Goal: Find specific page/section: Locate a particular part of the current website

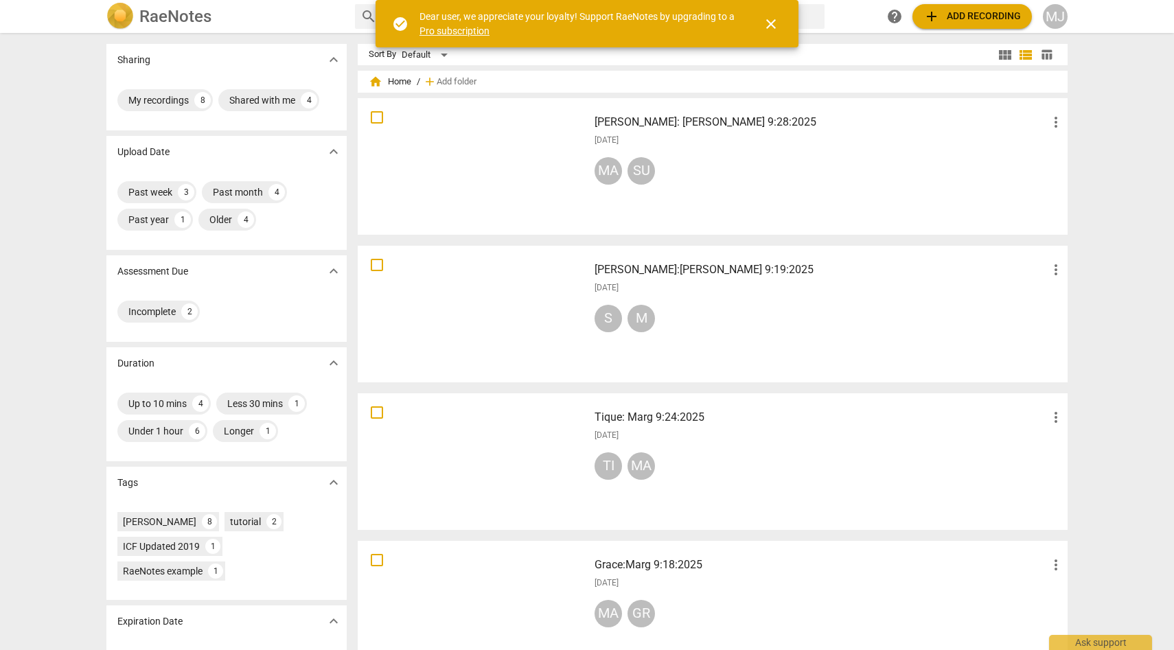
click at [734, 157] on div "[PERSON_NAME]" at bounding box center [828, 173] width 469 height 33
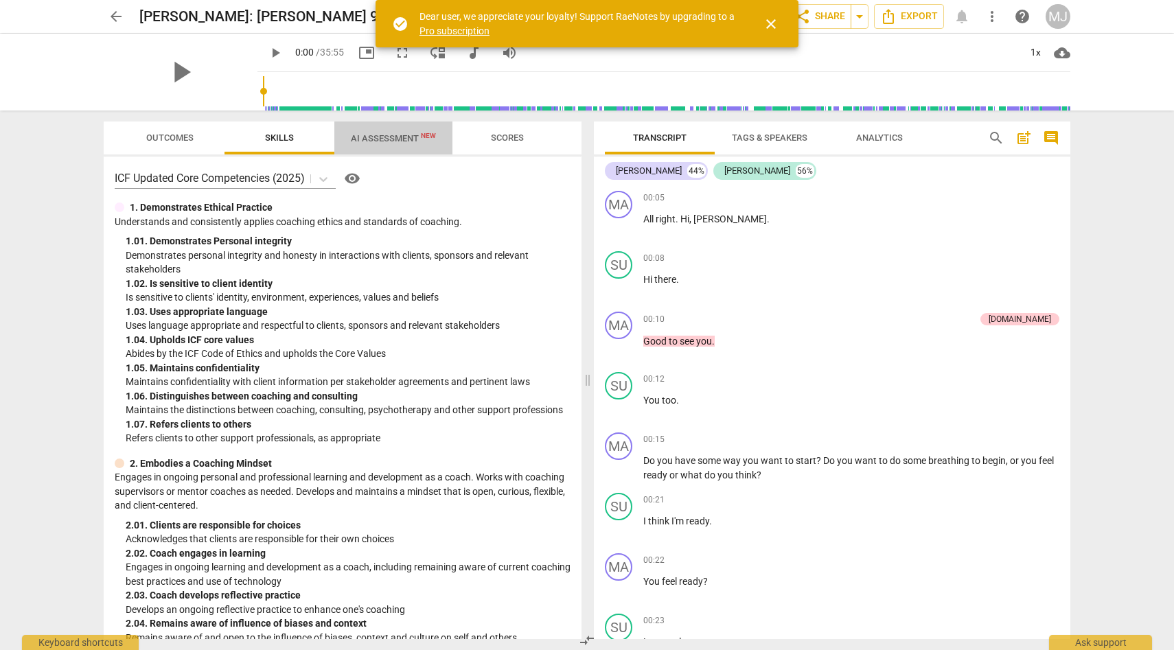
click at [402, 132] on span "AI Assessment New" at bounding box center [393, 138] width 118 height 21
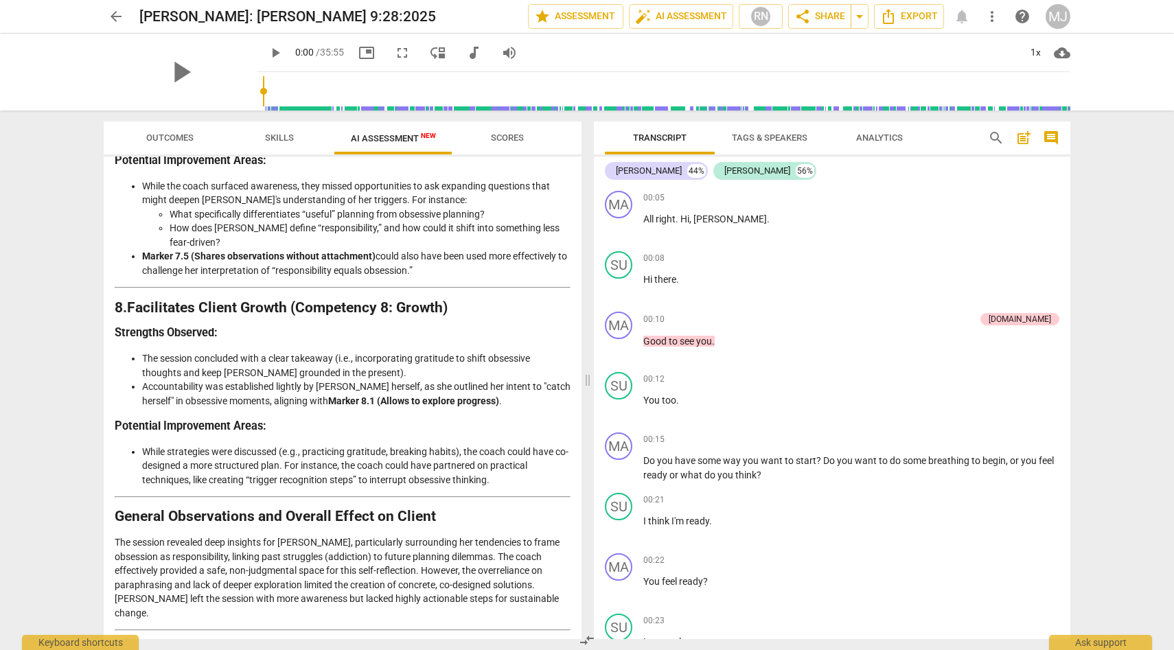
scroll to position [2034, 0]
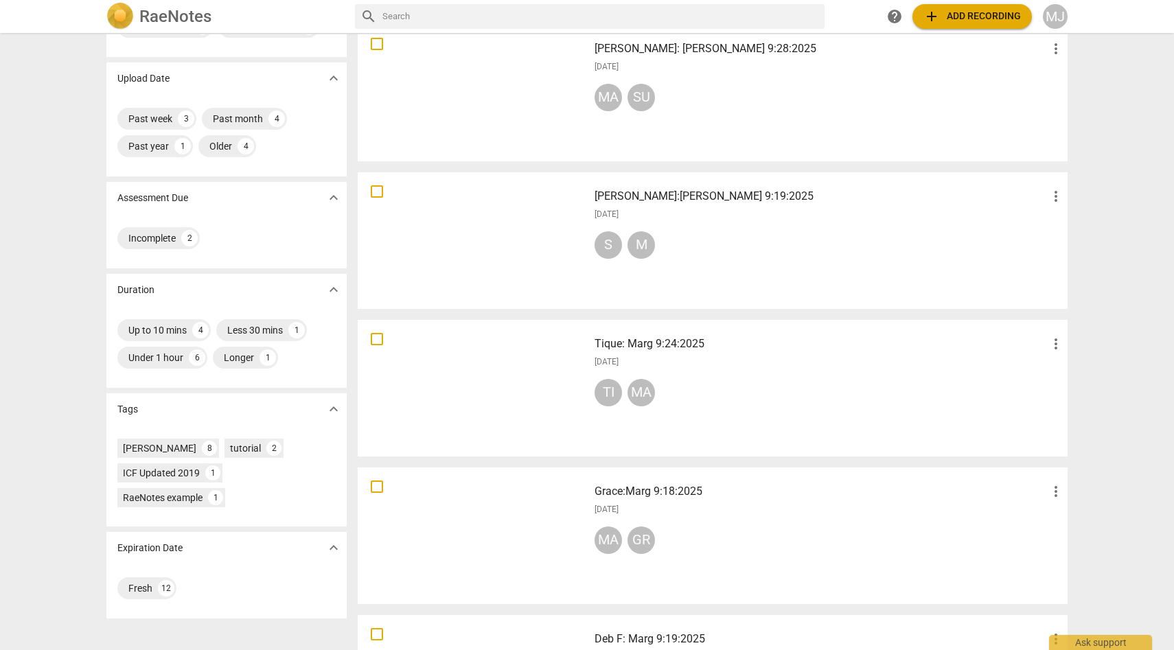
scroll to position [114, 0]
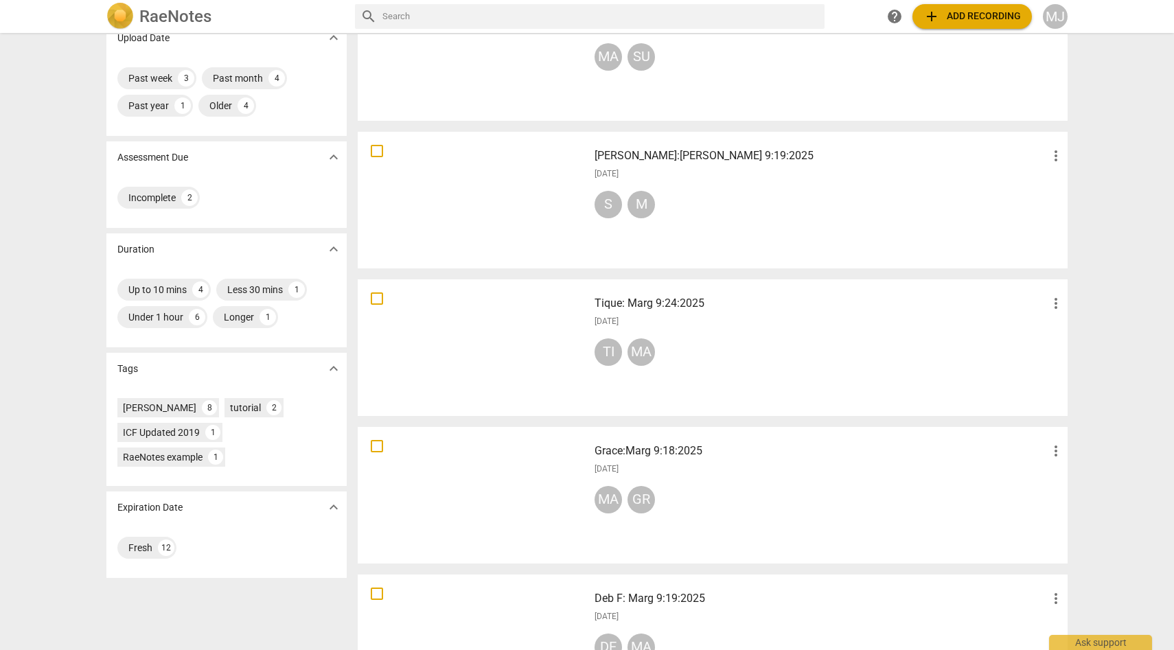
click at [616, 228] on div "[PERSON_NAME]:[PERSON_NAME] 9:19:2025 more_vert [DATE] S M" at bounding box center [828, 200] width 491 height 127
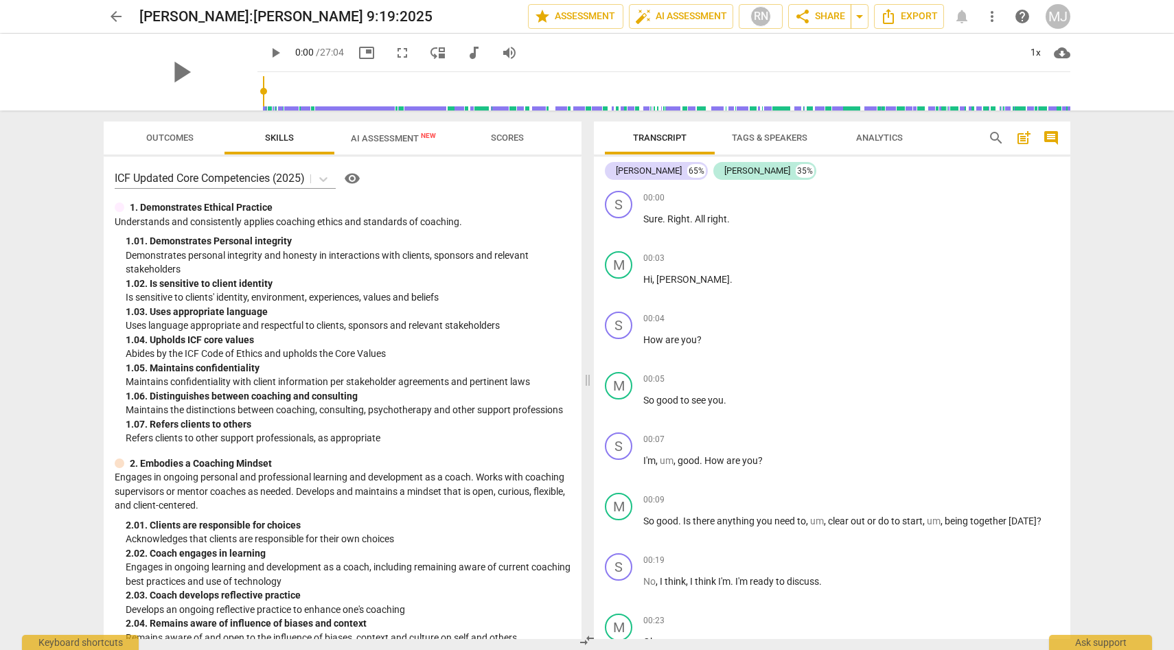
click at [395, 139] on span "AI Assessment New" at bounding box center [393, 138] width 85 height 10
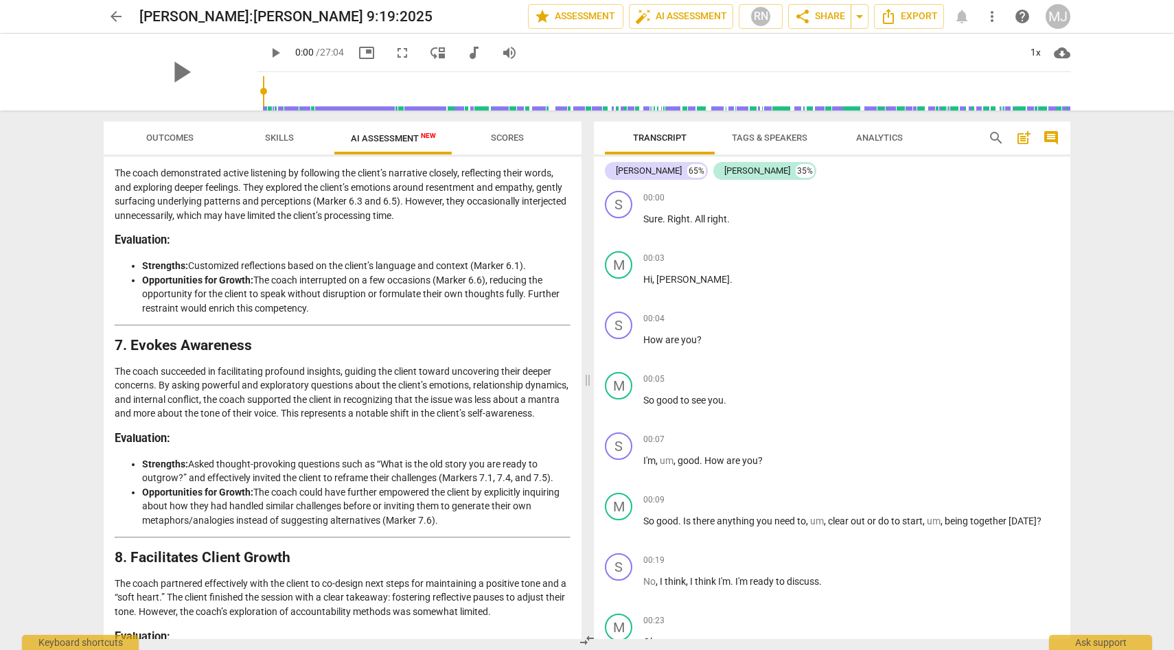
scroll to position [1277, 0]
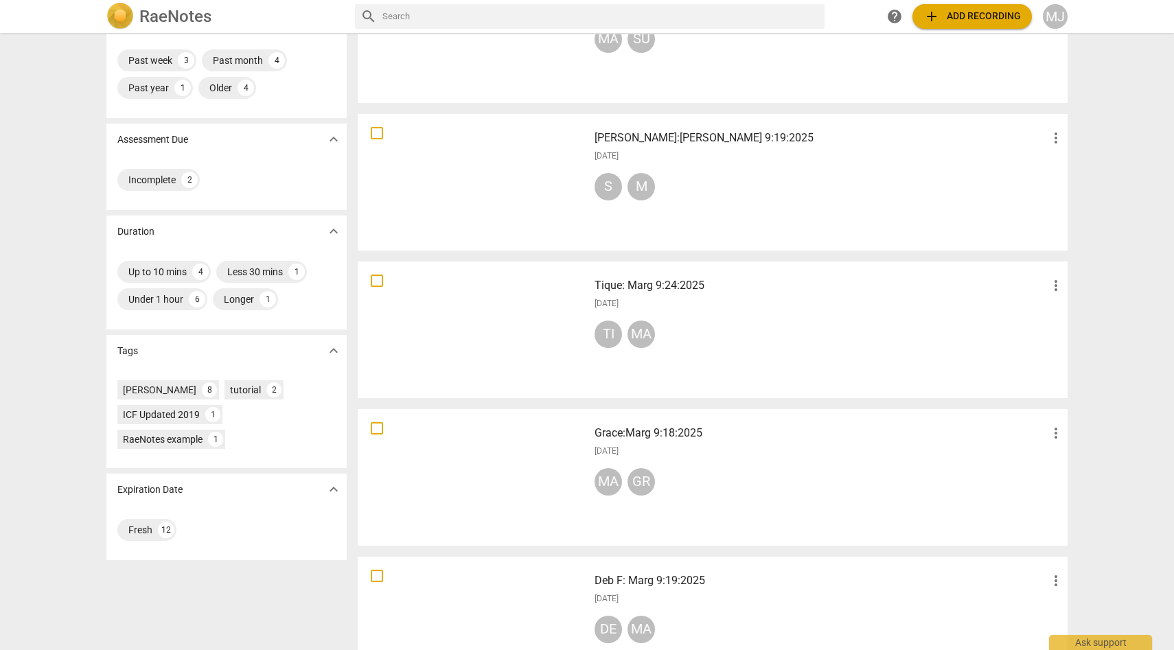
scroll to position [137, 0]
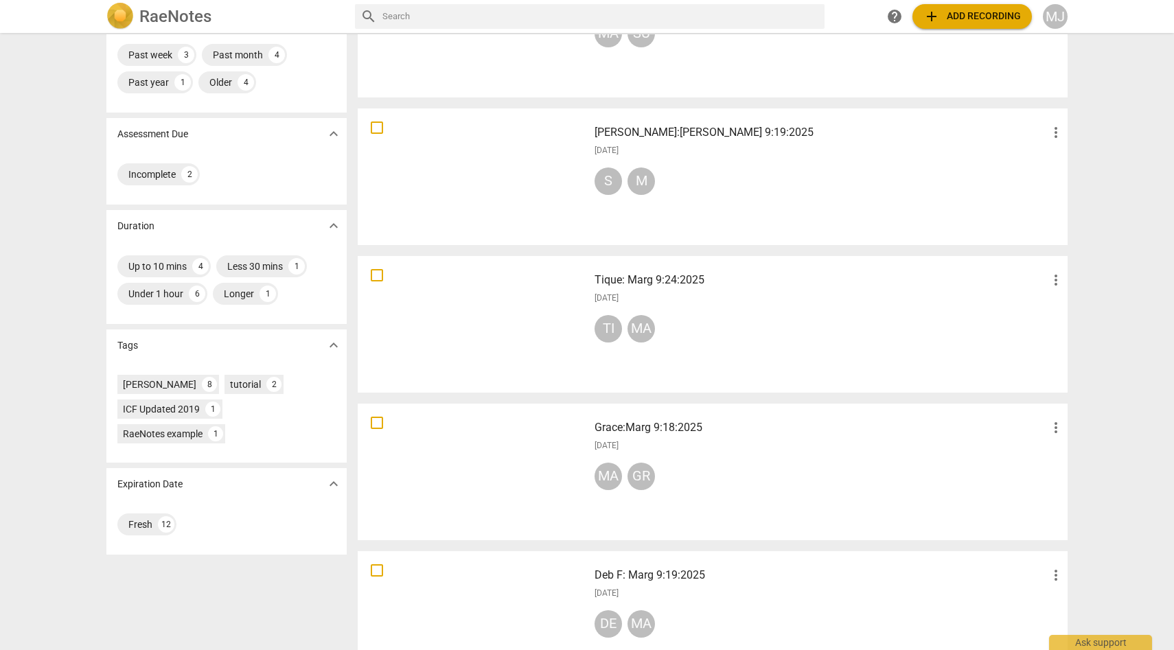
click at [694, 315] on div "TI MA" at bounding box center [828, 331] width 469 height 33
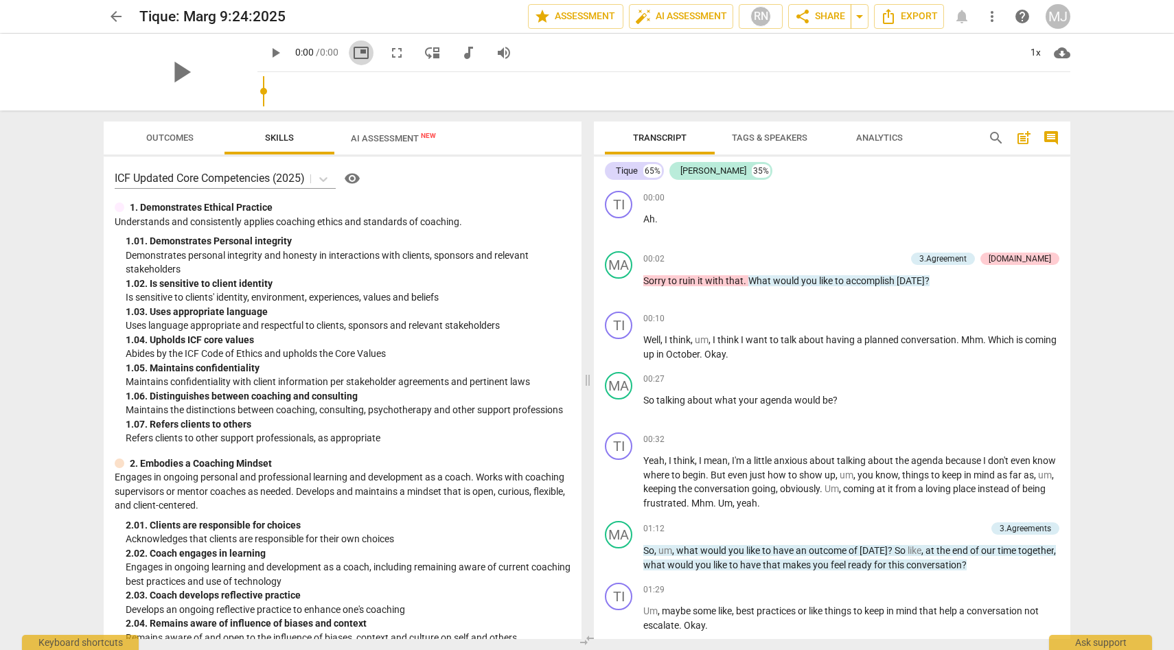
click at [369, 58] on span "picture_in_picture" at bounding box center [361, 53] width 16 height 16
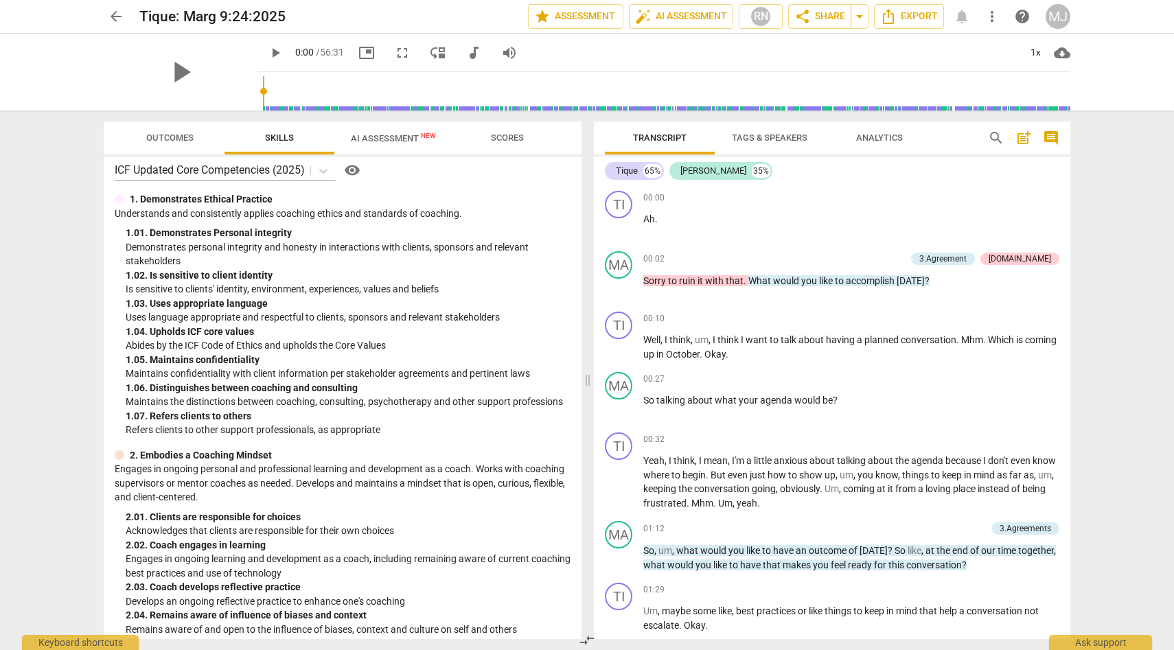
scroll to position [10, 0]
click at [393, 137] on span "AI Assessment New" at bounding box center [393, 138] width 85 height 10
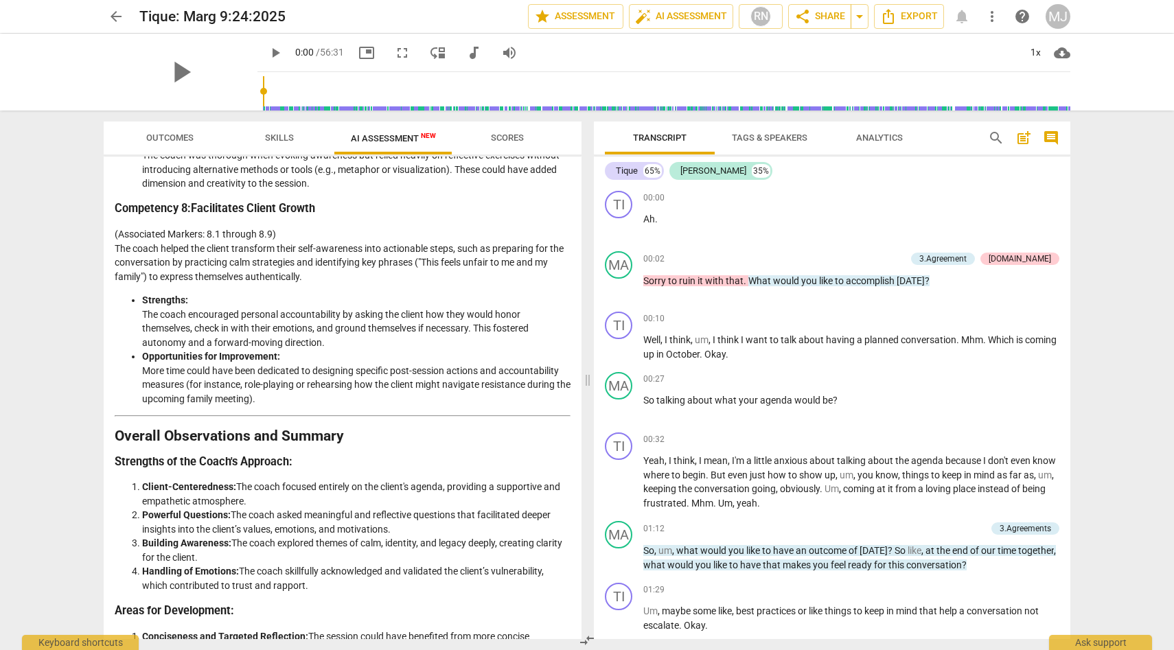
scroll to position [2159, 0]
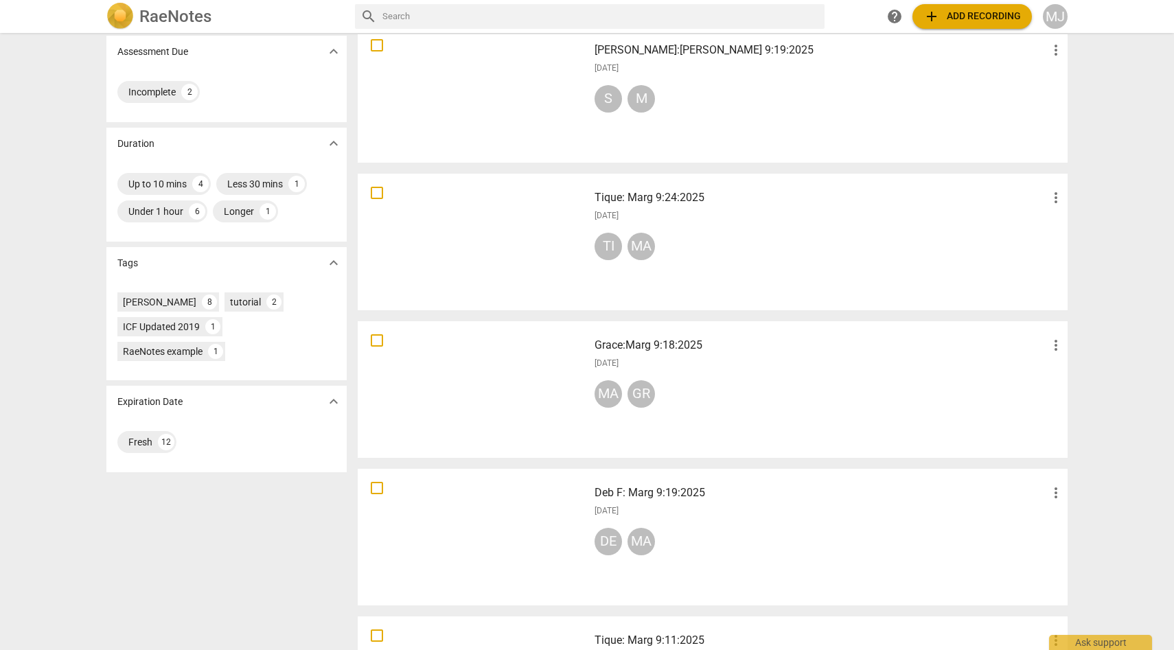
scroll to position [229, 0]
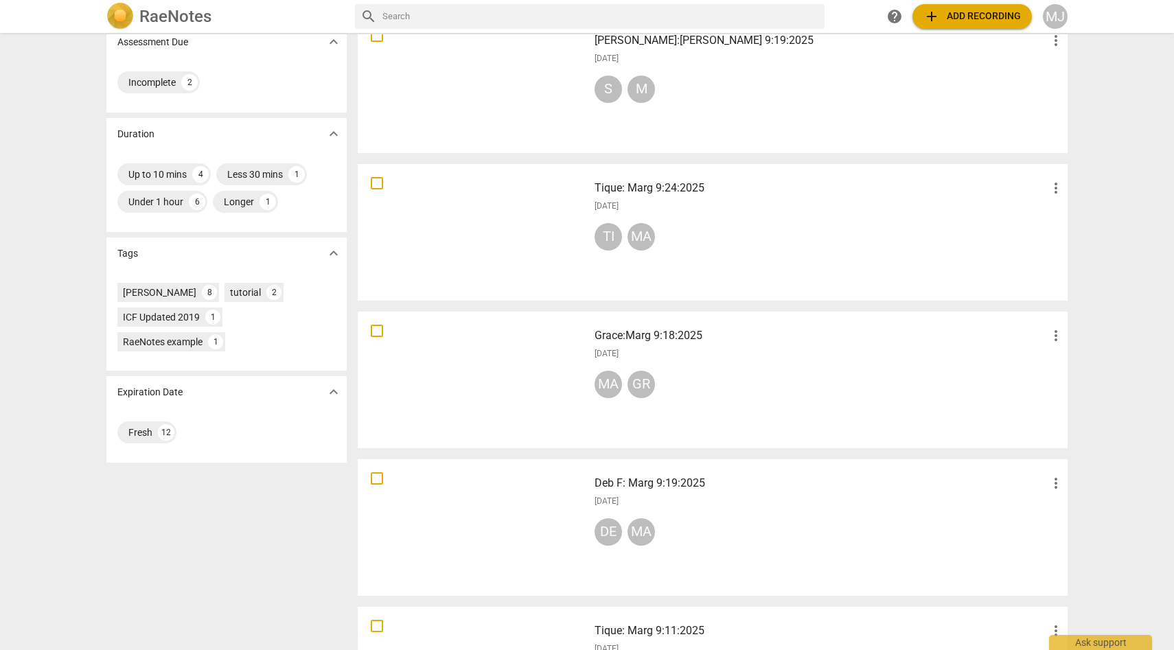
click at [675, 361] on div "Grace:Marg 9:18:2025 more_vert [DATE] MA GR" at bounding box center [828, 379] width 491 height 127
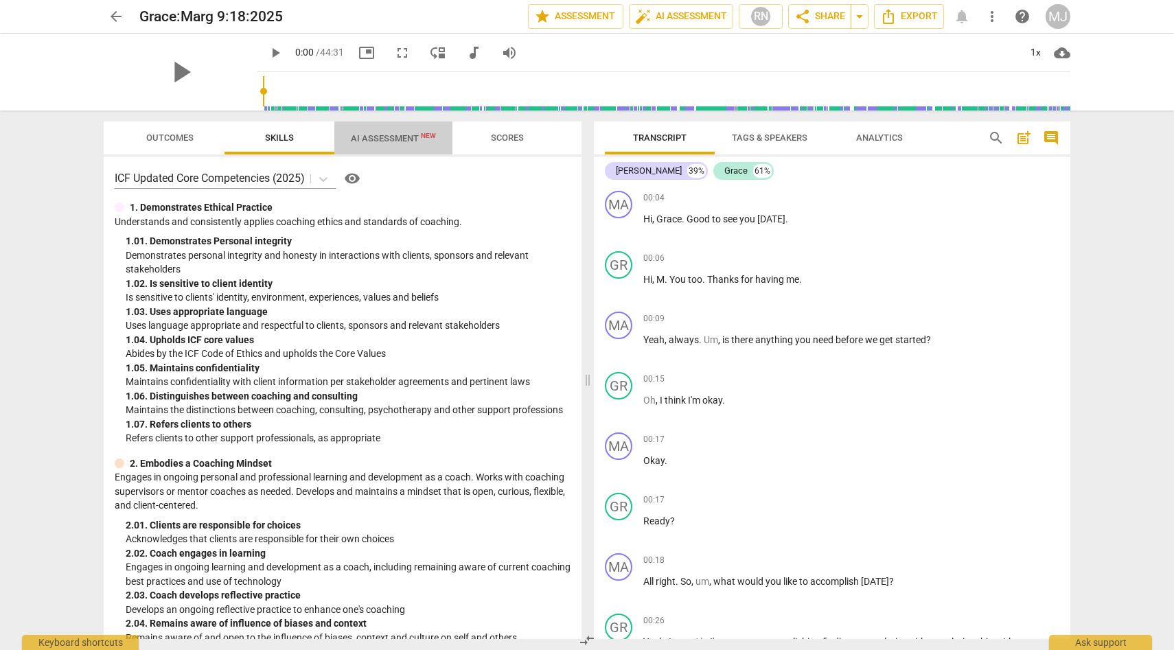
click at [403, 135] on span "AI Assessment New" at bounding box center [393, 138] width 85 height 10
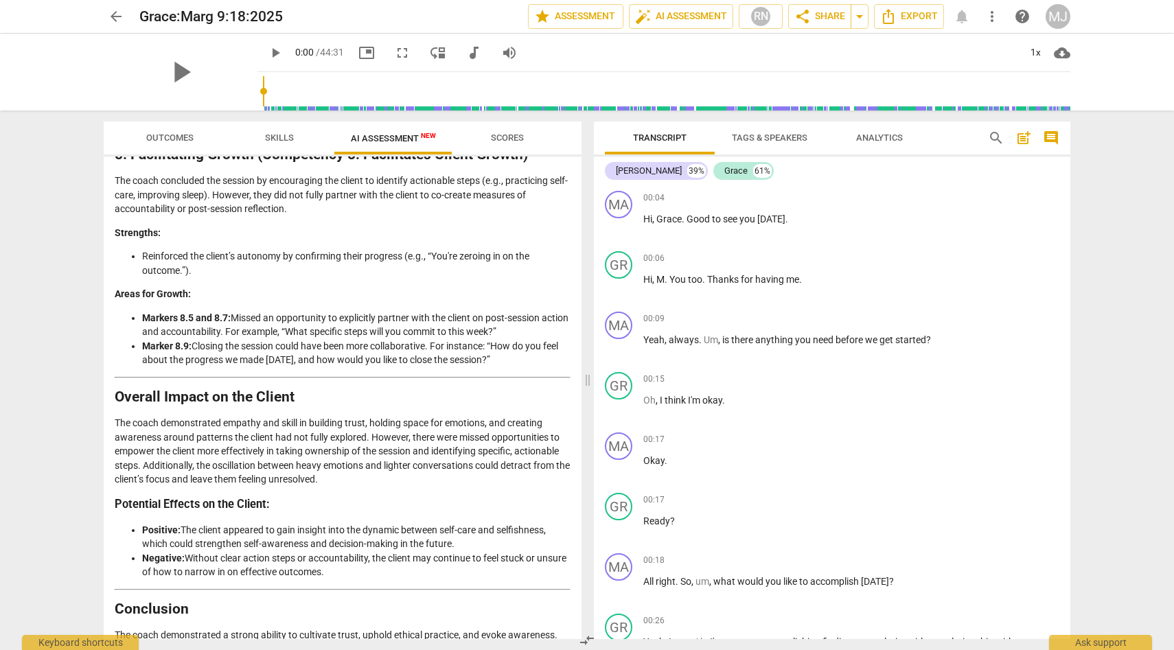
scroll to position [2342, 0]
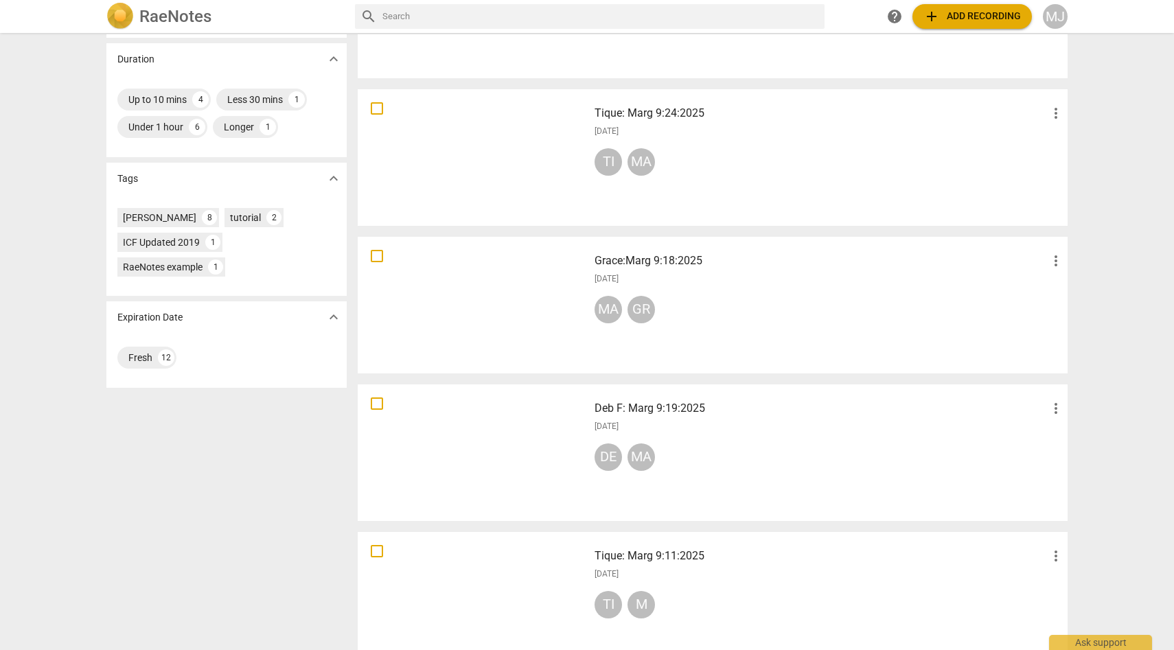
scroll to position [375, 0]
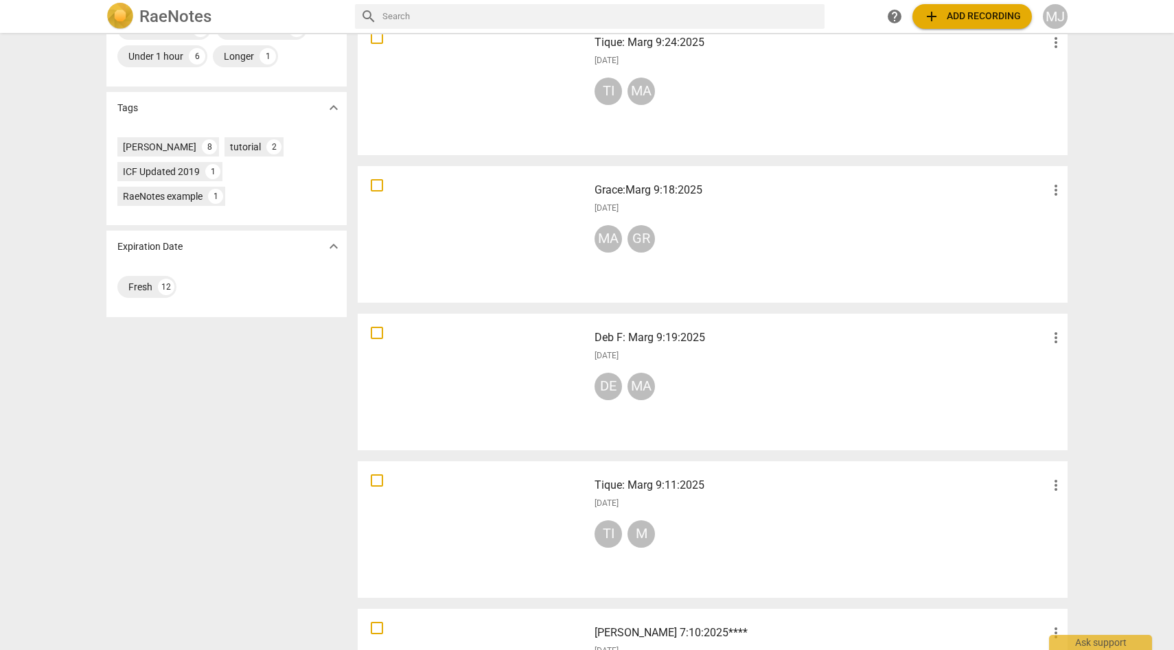
click at [693, 380] on div "DE MA" at bounding box center [828, 389] width 469 height 33
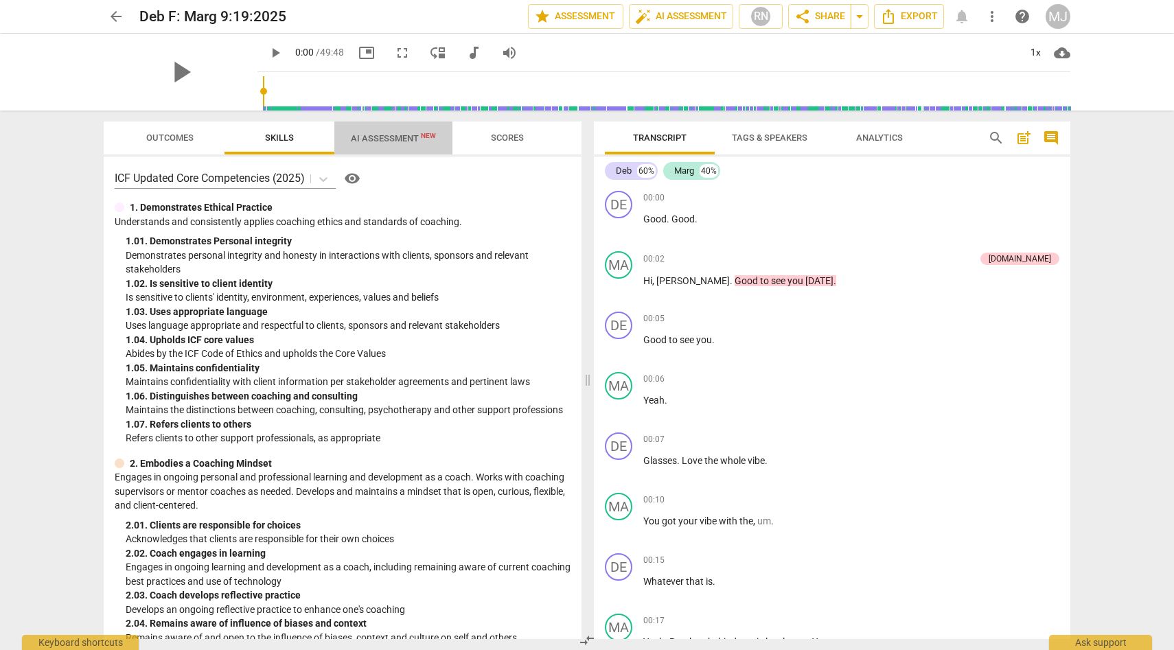
click at [403, 136] on span "AI Assessment New" at bounding box center [393, 138] width 85 height 10
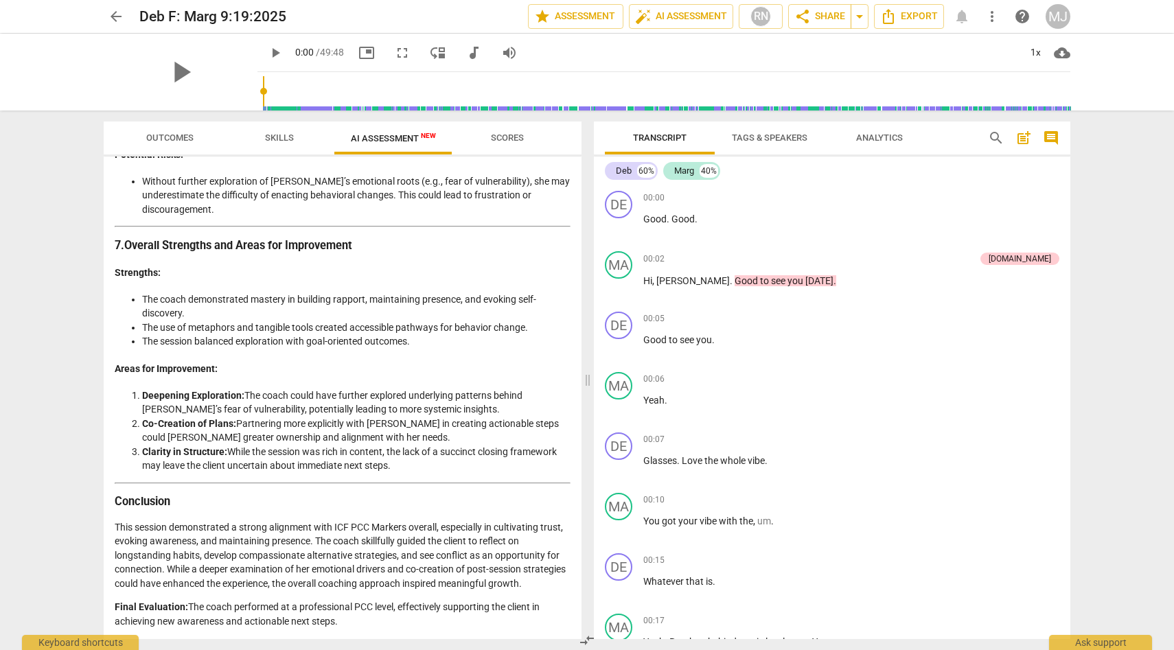
scroll to position [1715, 0]
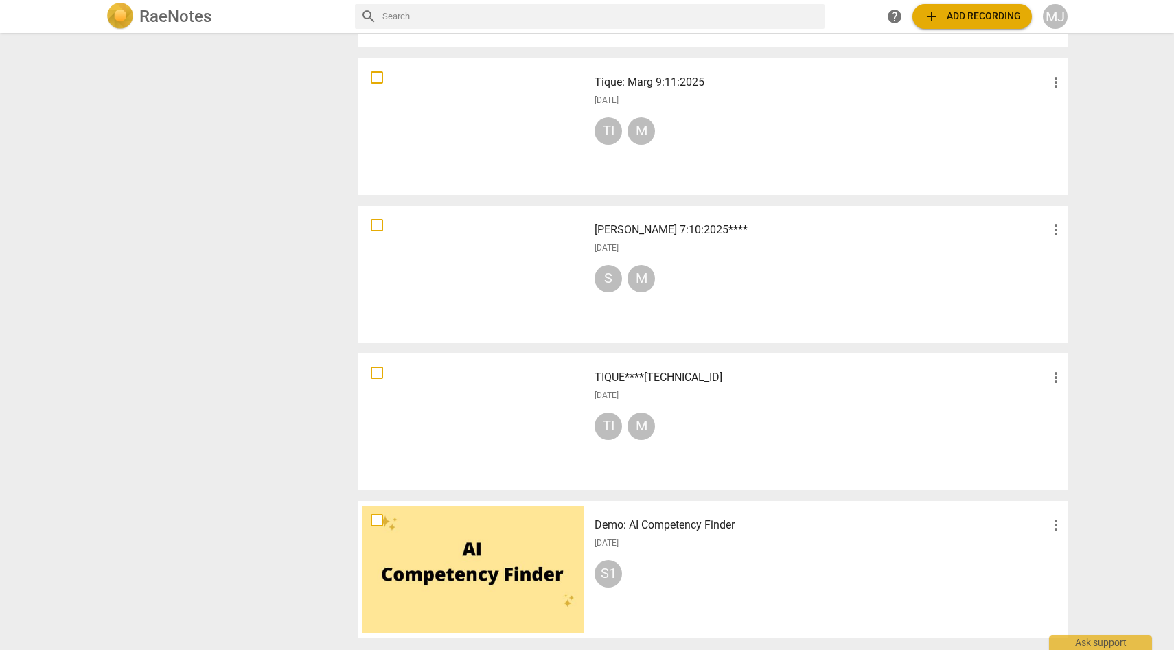
scroll to position [830, 0]
